Goal: Check status: Check status

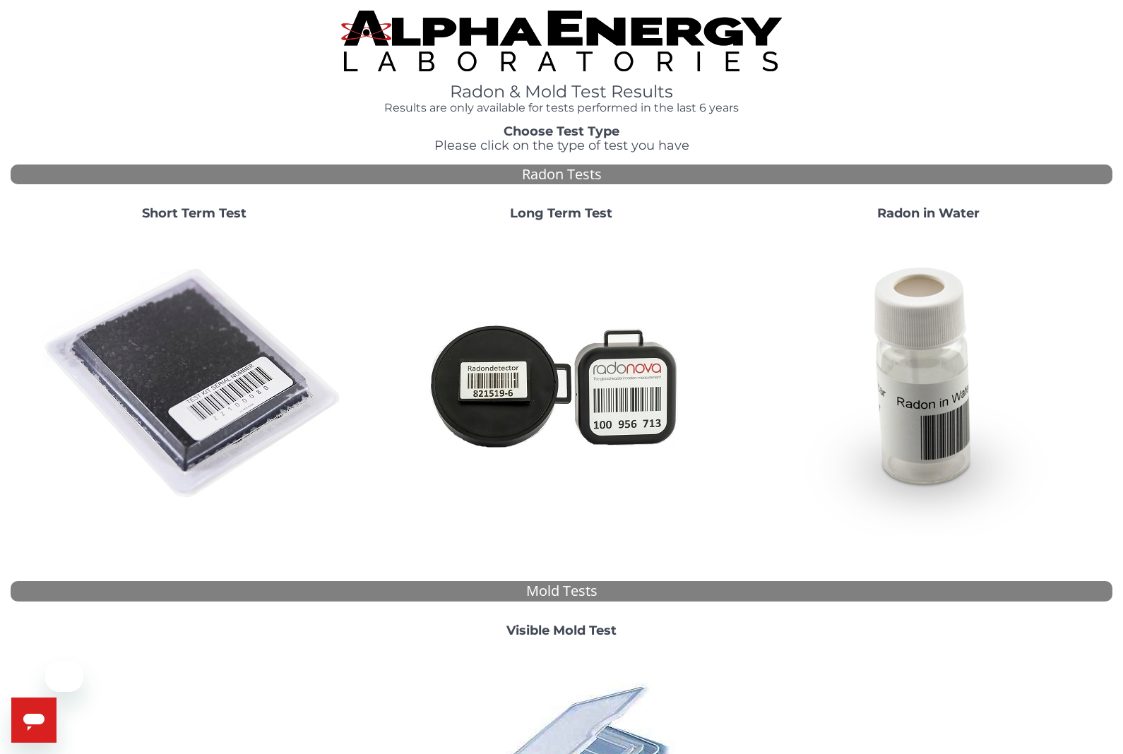
click at [204, 422] on img at bounding box center [194, 384] width 304 height 304
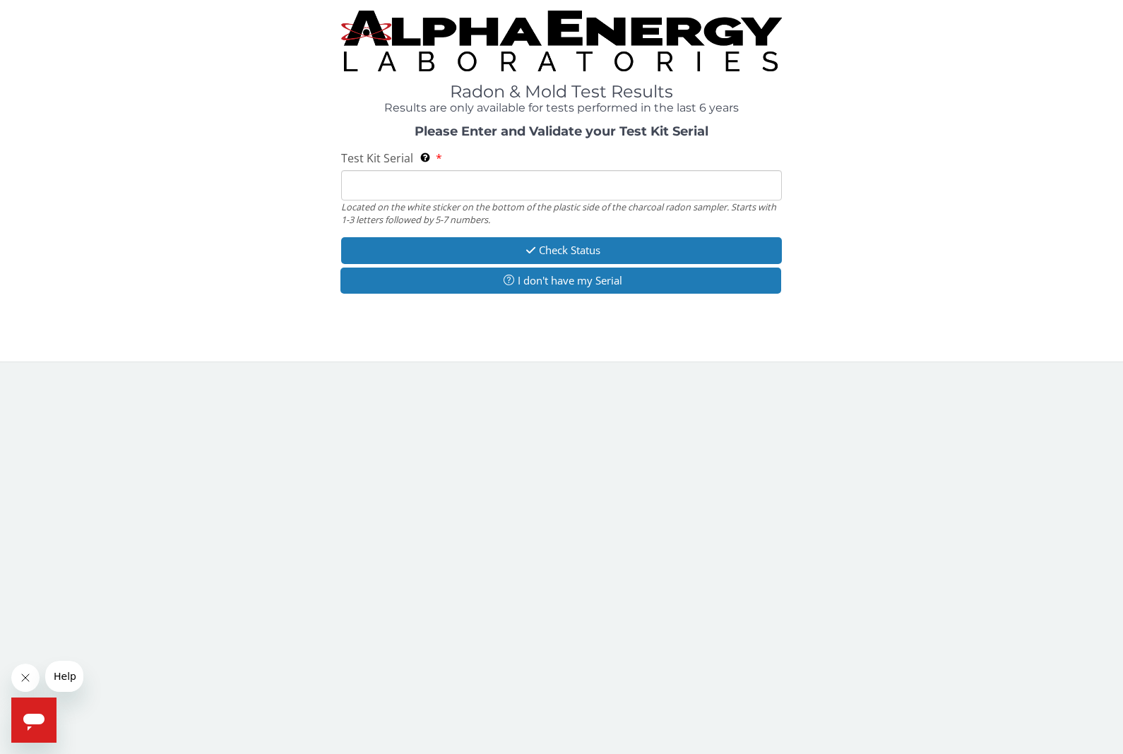
click at [619, 179] on input "Test Kit Serial Located on the white sticker on the bottom of the plastic side …" at bounding box center [561, 185] width 441 height 30
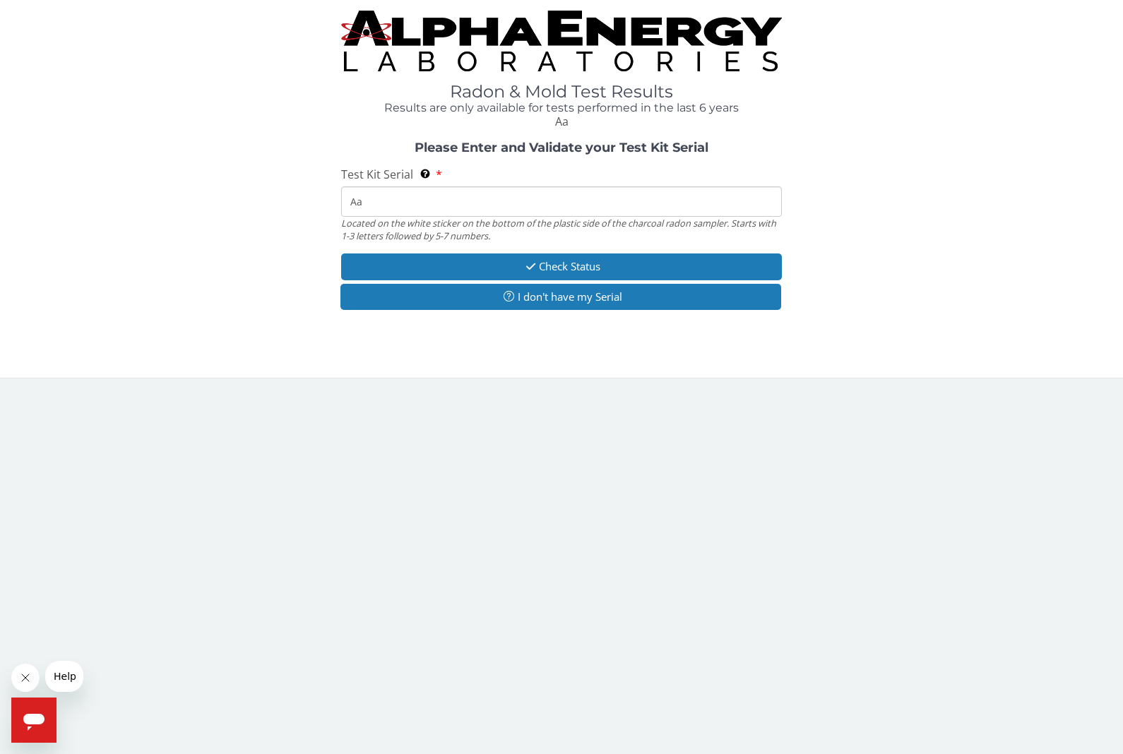
type input "Aa769715"
click at [646, 260] on button "Check Status" at bounding box center [561, 267] width 441 height 26
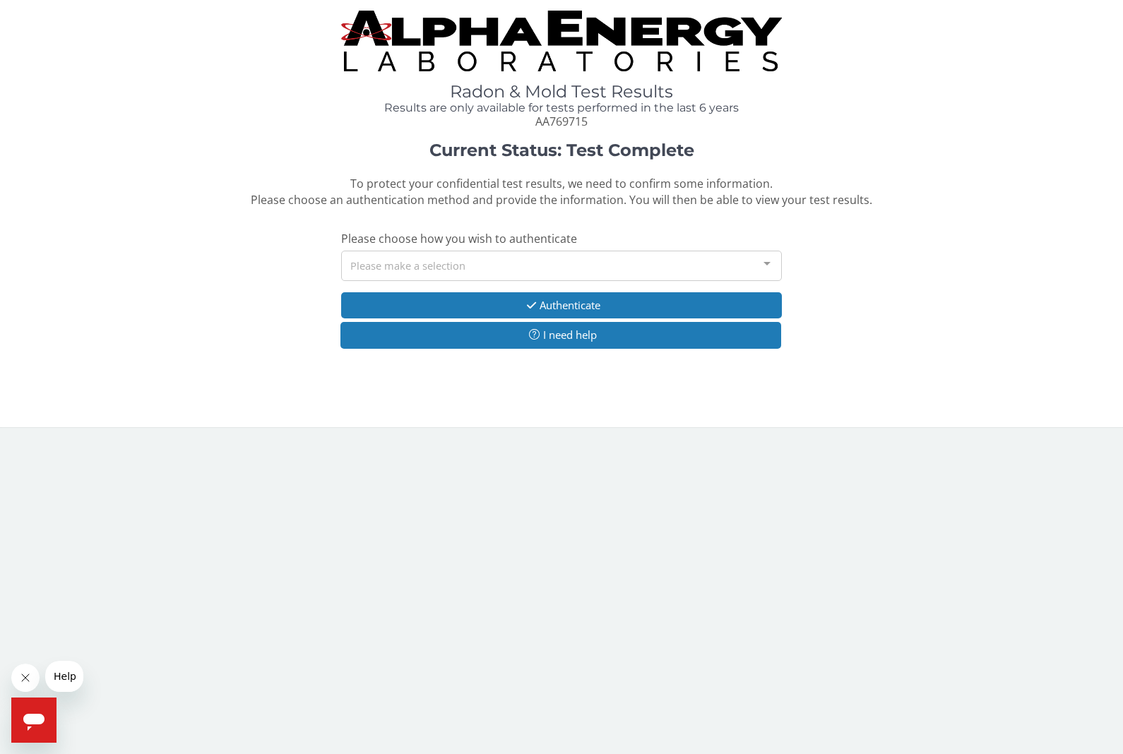
click at [767, 265] on div at bounding box center [767, 264] width 28 height 27
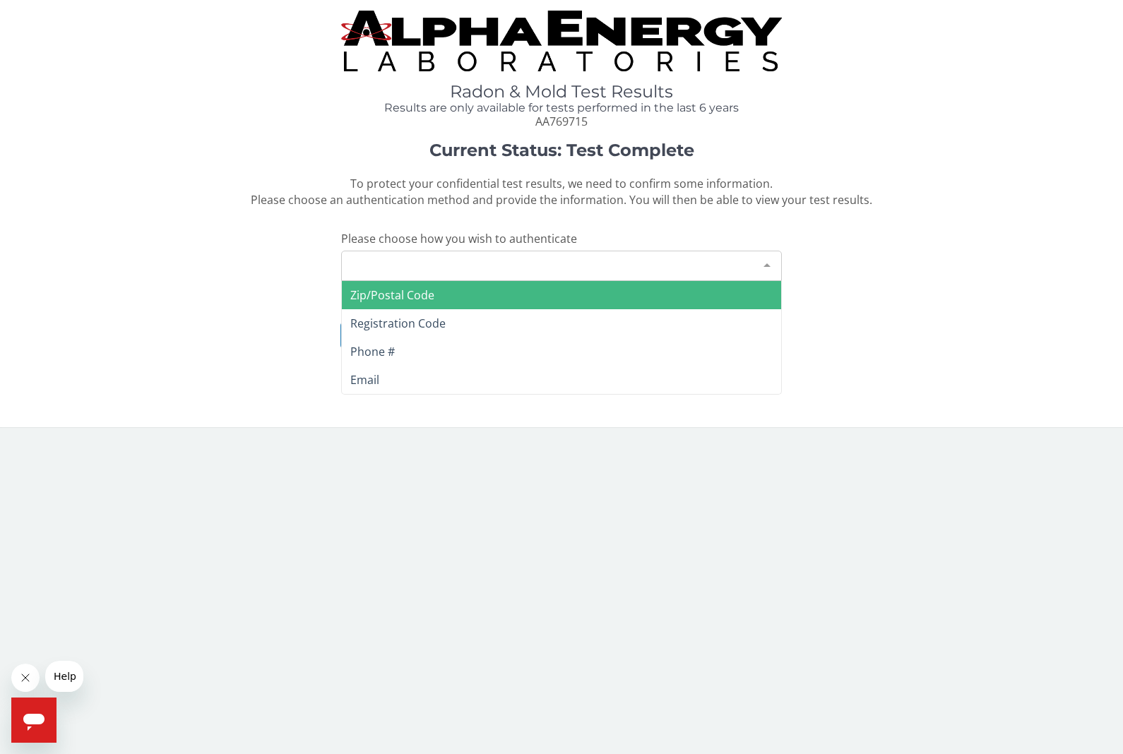
click at [624, 287] on span "Zip/Postal Code" at bounding box center [561, 295] width 439 height 28
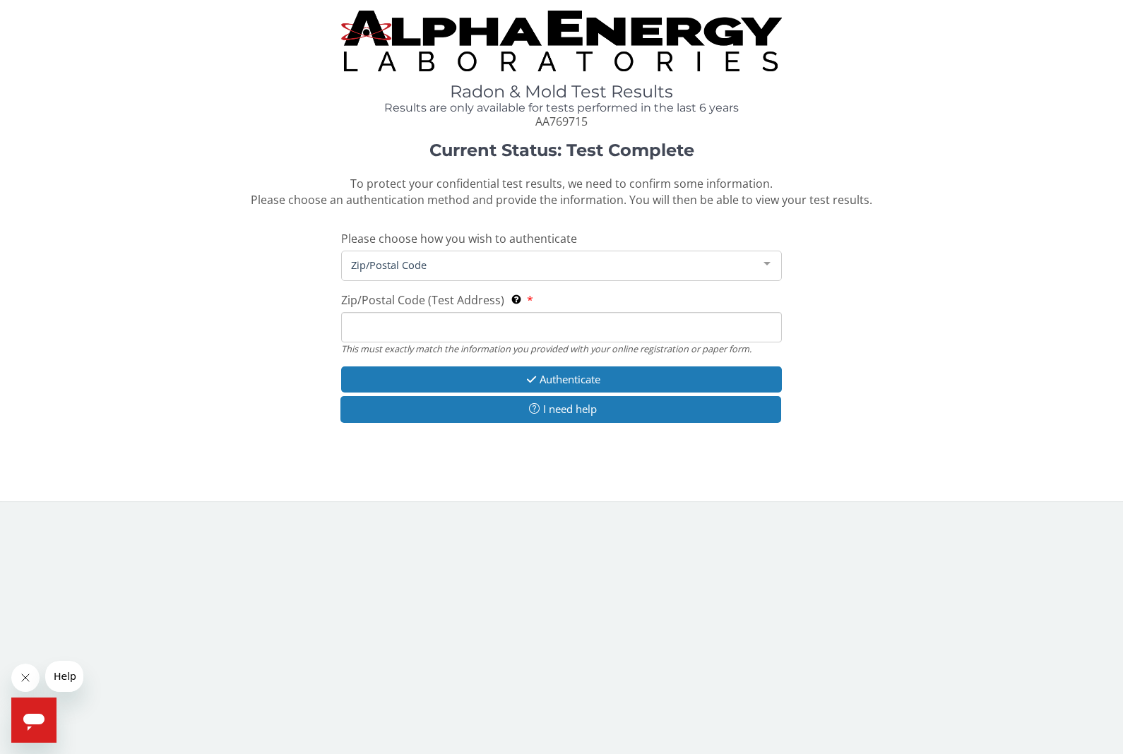
click at [602, 328] on input "Zip/Postal Code (Test Address) This must exactly match the information you prov…" at bounding box center [561, 327] width 441 height 30
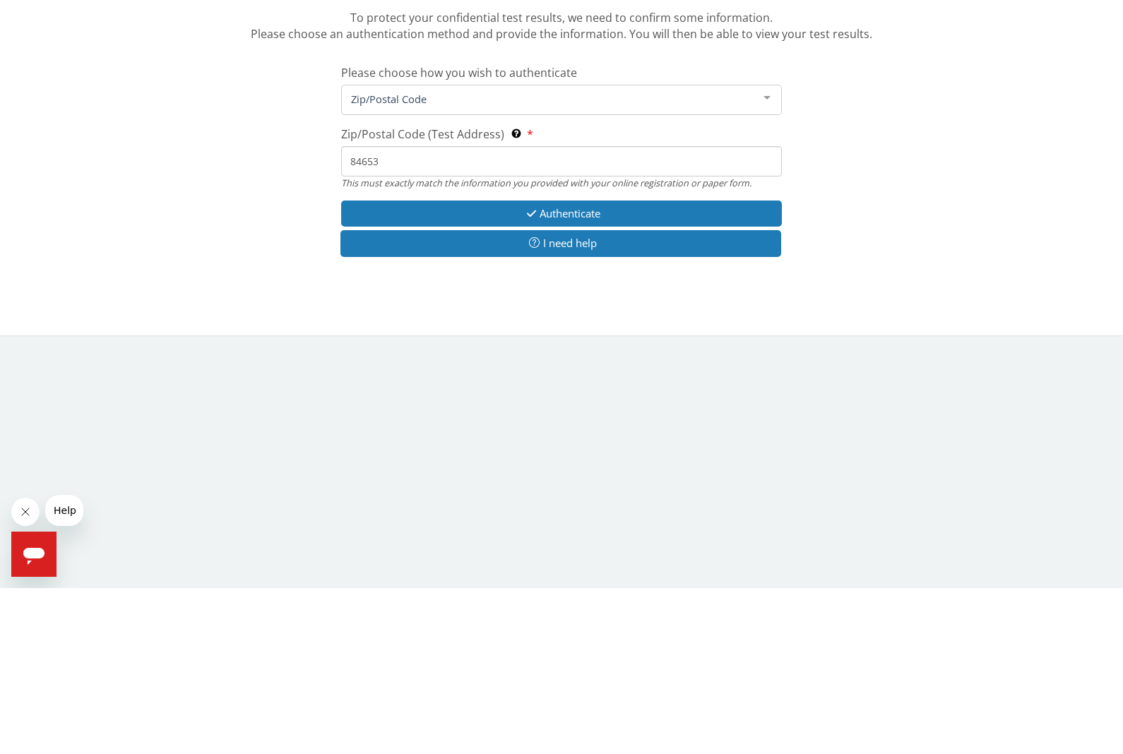
type input "84653"
click at [634, 367] on button "Authenticate" at bounding box center [561, 380] width 441 height 26
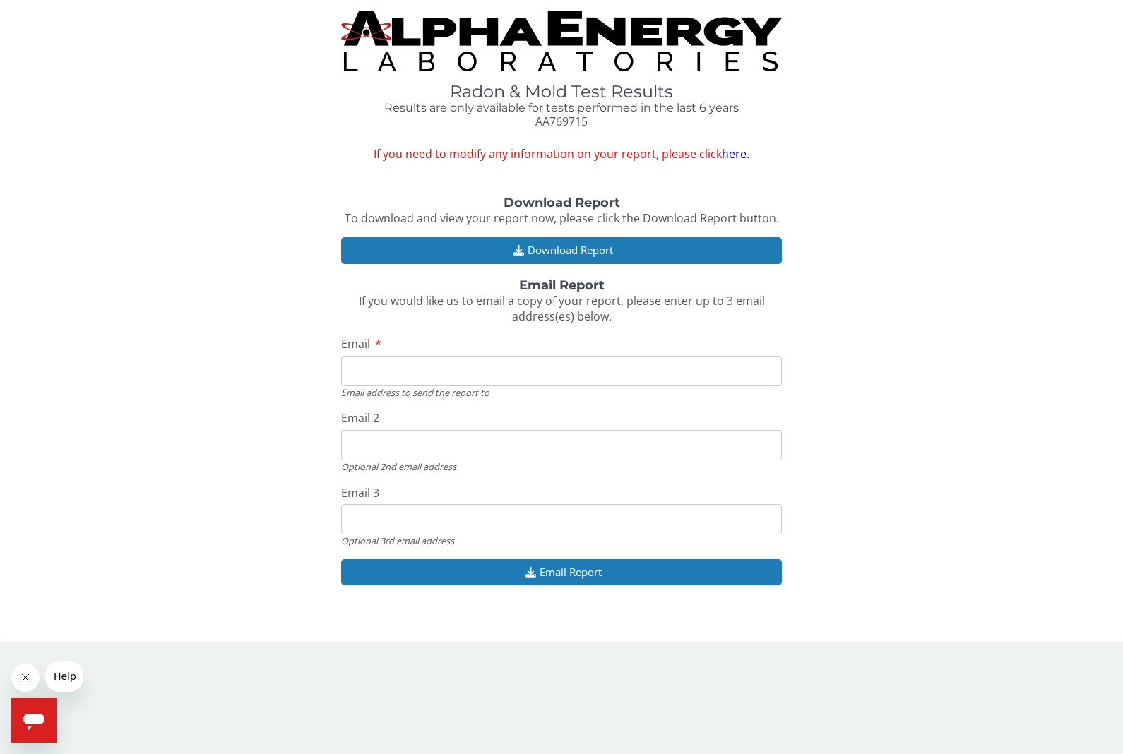
click at [677, 244] on button "Download Report" at bounding box center [561, 250] width 441 height 26
